Goal: Task Accomplishment & Management: Manage account settings

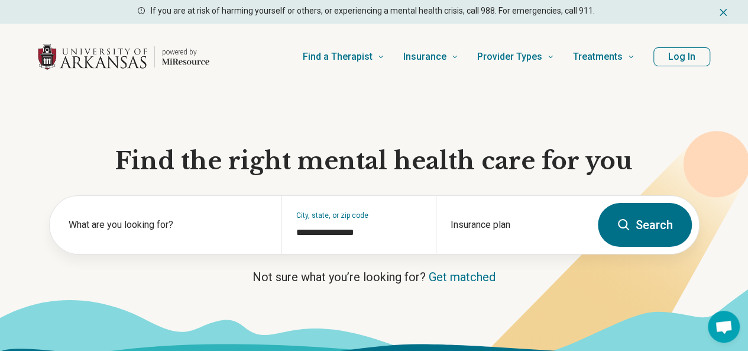
click at [665, 59] on button "Log In" at bounding box center [681, 56] width 57 height 19
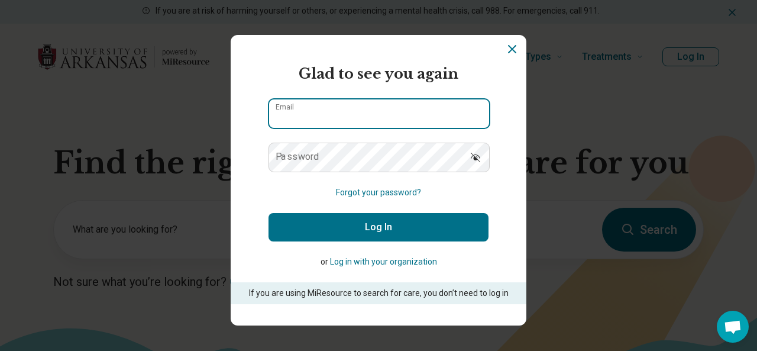
type input "**********"
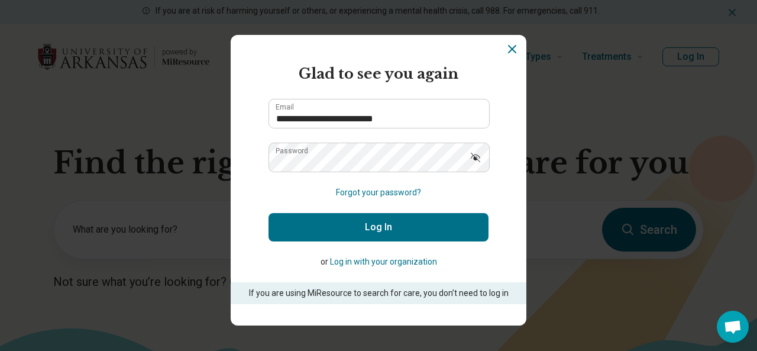
click at [397, 215] on button "Log In" at bounding box center [378, 227] width 220 height 28
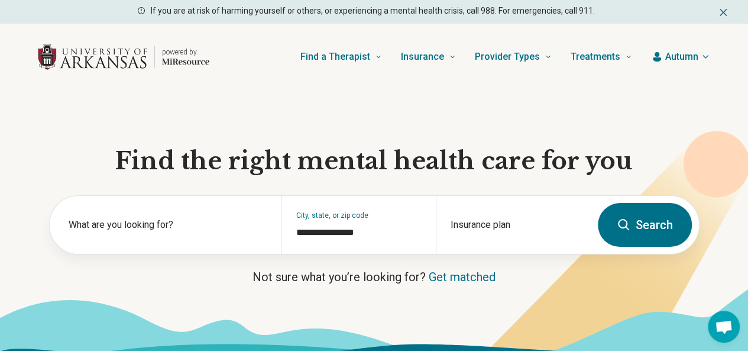
click at [690, 54] on span "Autumn" at bounding box center [681, 57] width 33 height 14
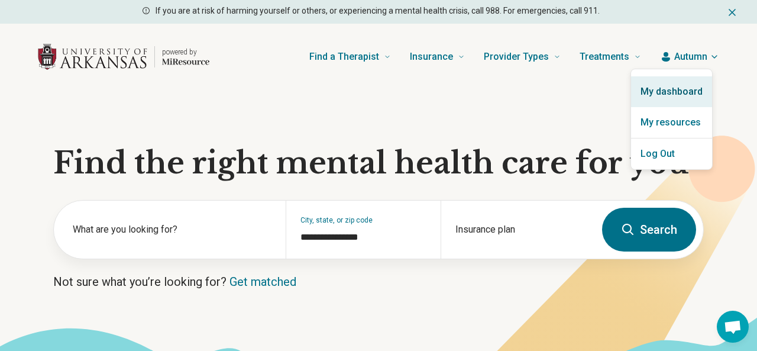
click at [687, 87] on link "My dashboard" at bounding box center [671, 91] width 81 height 31
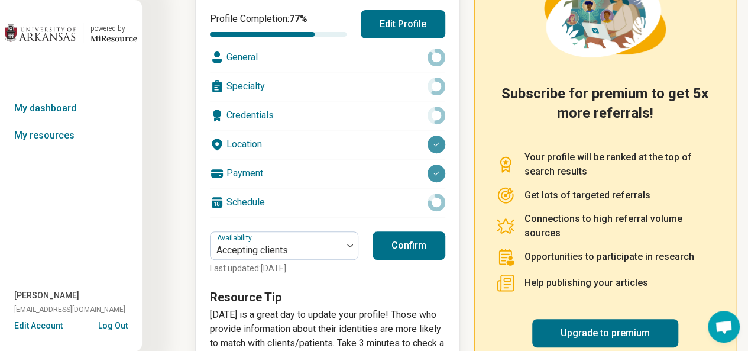
scroll to position [179, 0]
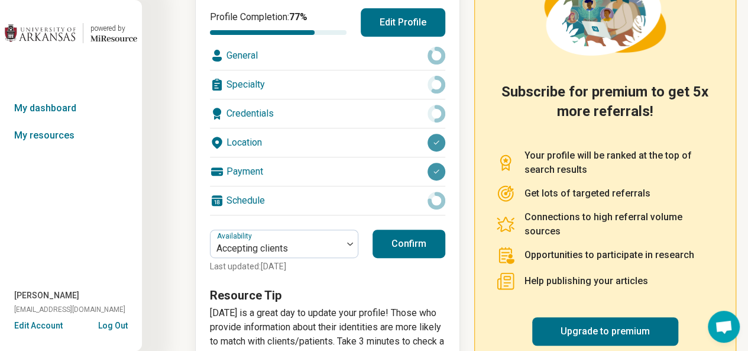
click at [280, 202] on div "Schedule" at bounding box center [327, 200] width 235 height 28
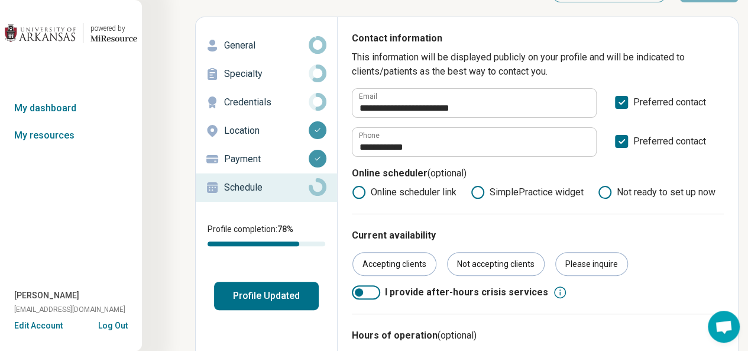
scroll to position [39, 0]
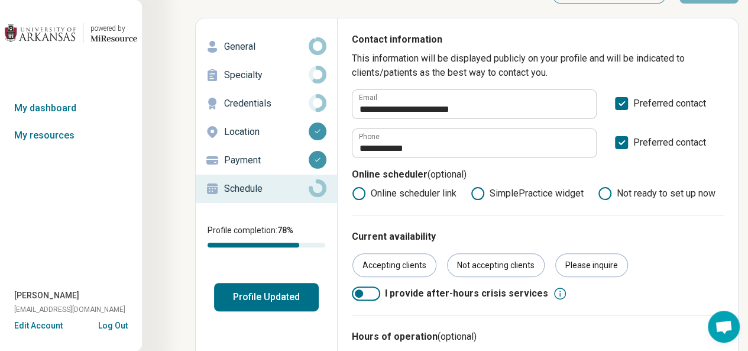
click at [324, 101] on circle at bounding box center [317, 103] width 14 height 14
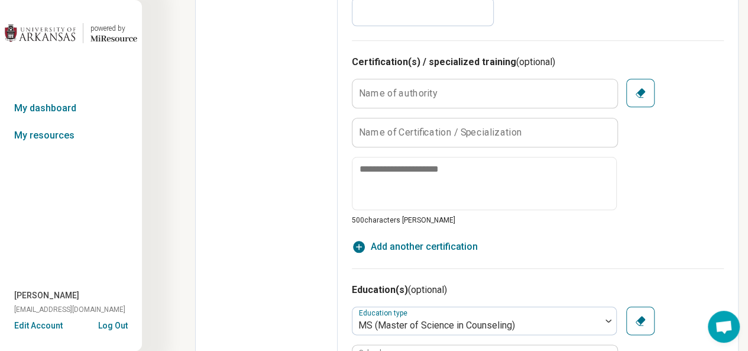
scroll to position [523, 0]
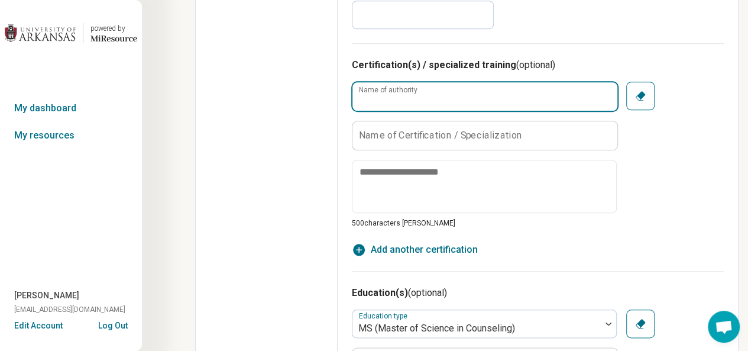
click at [438, 98] on input "Name of authority" at bounding box center [484, 96] width 265 height 28
type textarea "*"
type input "**********"
drag, startPoint x: 406, startPoint y: 92, endPoint x: 298, endPoint y: 85, distance: 108.5
click at [298, 85] on div "**********" at bounding box center [466, 213] width 543 height 1360
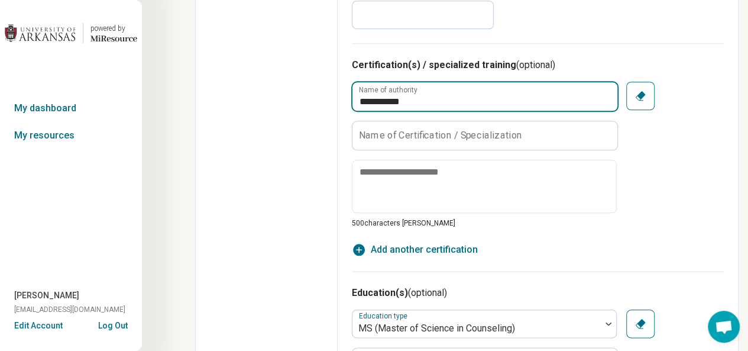
type textarea "*"
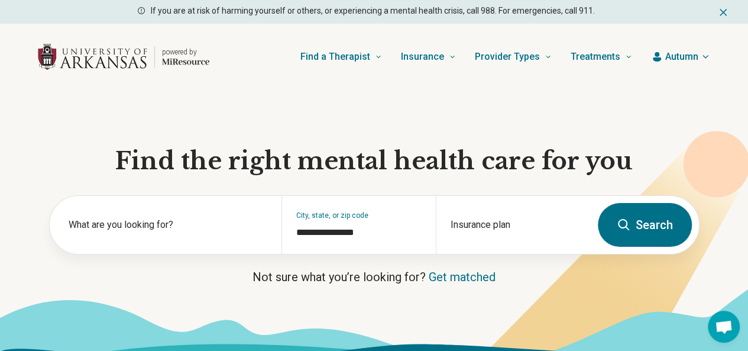
click at [688, 57] on span "Autumn" at bounding box center [681, 57] width 33 height 14
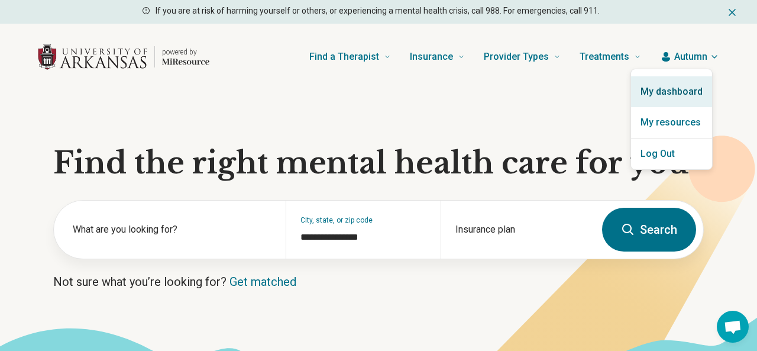
click at [697, 96] on link "My dashboard" at bounding box center [671, 91] width 81 height 31
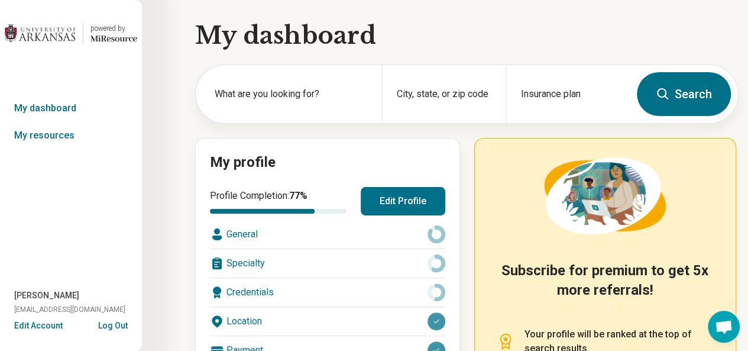
click at [415, 195] on button "Edit Profile" at bounding box center [403, 201] width 85 height 28
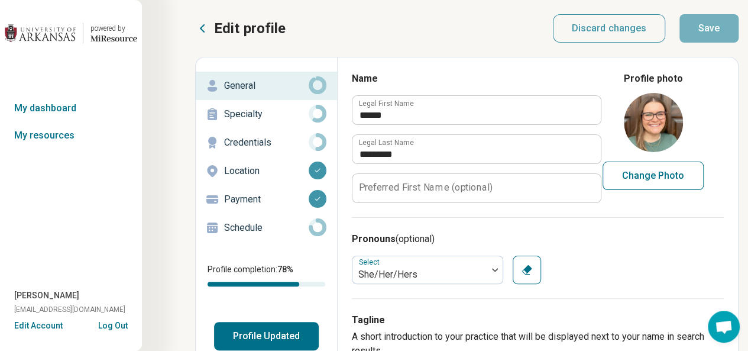
click at [261, 177] on p "Location" at bounding box center [266, 171] width 85 height 14
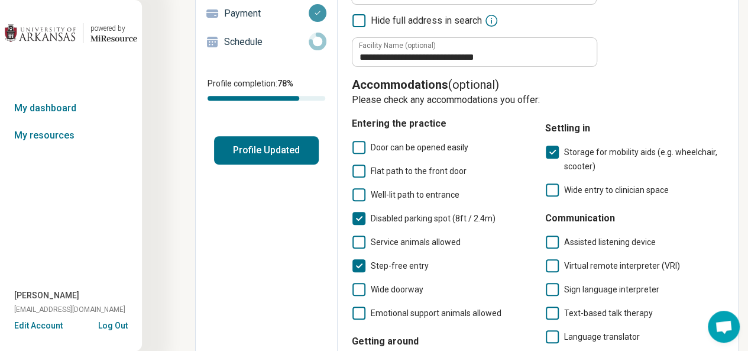
scroll to position [188, 0]
